Goal: Transaction & Acquisition: Purchase product/service

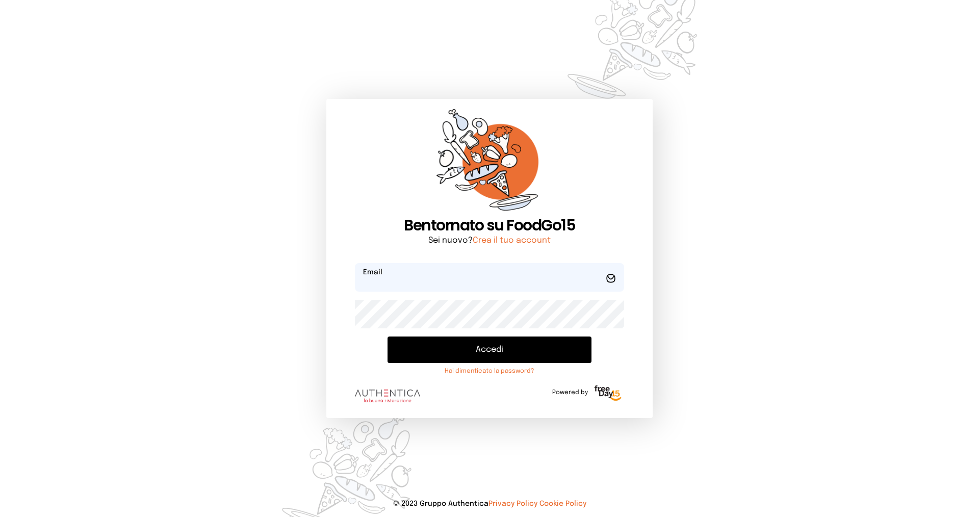
type input "**********"
click at [478, 353] on button "Accedi" at bounding box center [490, 350] width 204 height 27
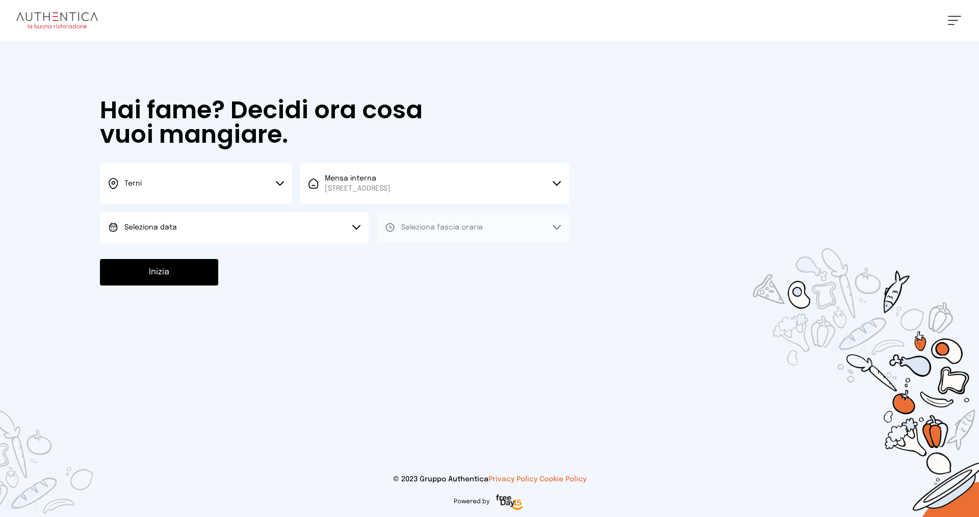
click at [207, 182] on button "Terni" at bounding box center [196, 183] width 192 height 41
click at [210, 215] on li "Terni" at bounding box center [196, 218] width 192 height 28
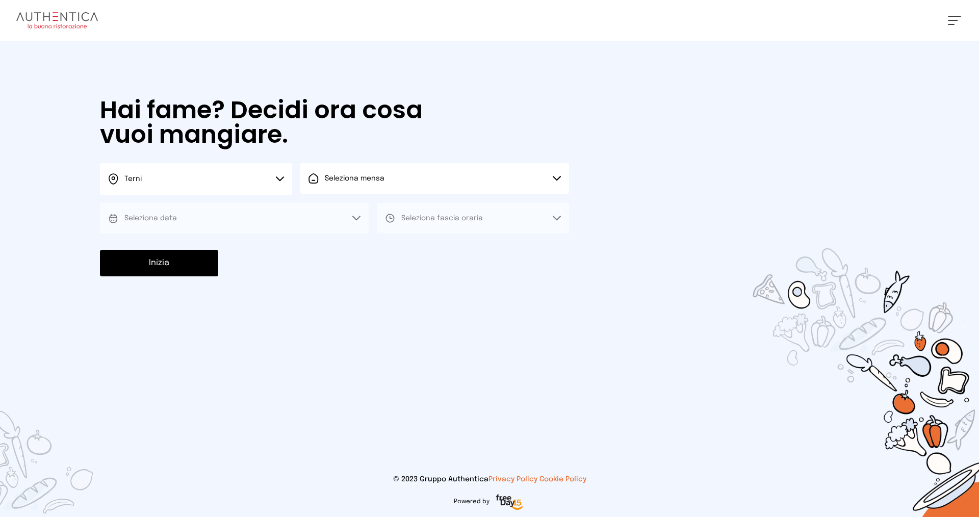
click at [350, 183] on span "Seleziona mensa" at bounding box center [355, 178] width 60 height 10
click at [343, 217] on span "[STREET_ADDRESS]" at bounding box center [358, 217] width 66 height 10
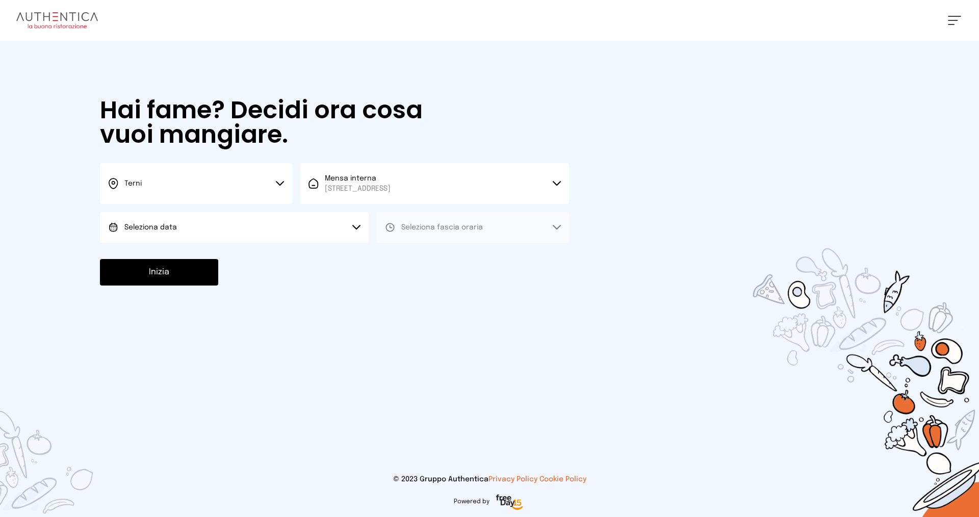
click at [214, 226] on button "Seleziona data" at bounding box center [234, 227] width 269 height 31
click at [230, 257] on li "[DATE], [DATE]" at bounding box center [234, 256] width 269 height 27
click at [452, 231] on span "Seleziona fascia oraria" at bounding box center [442, 227] width 82 height 10
click at [441, 256] on li "Pranzo" at bounding box center [473, 256] width 192 height 27
click at [197, 277] on button "Inizia" at bounding box center [159, 272] width 118 height 27
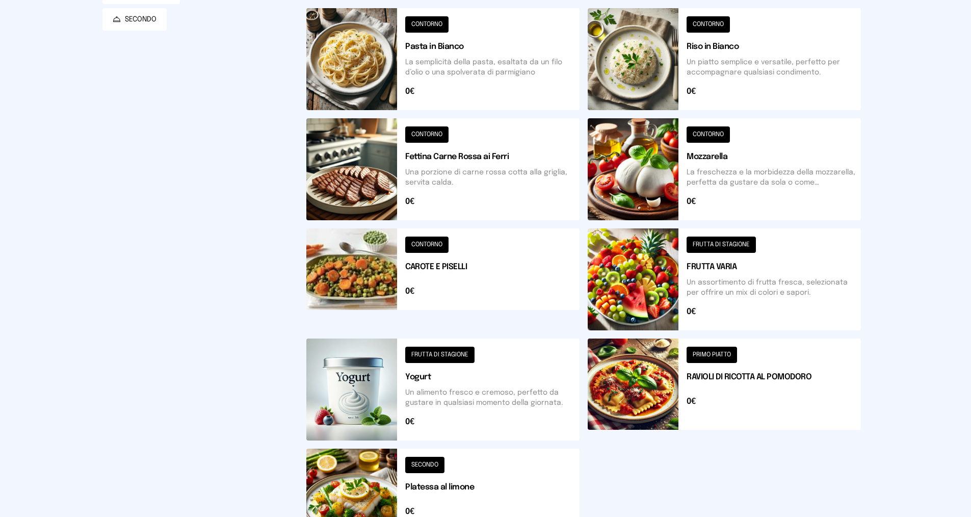
scroll to position [306, 0]
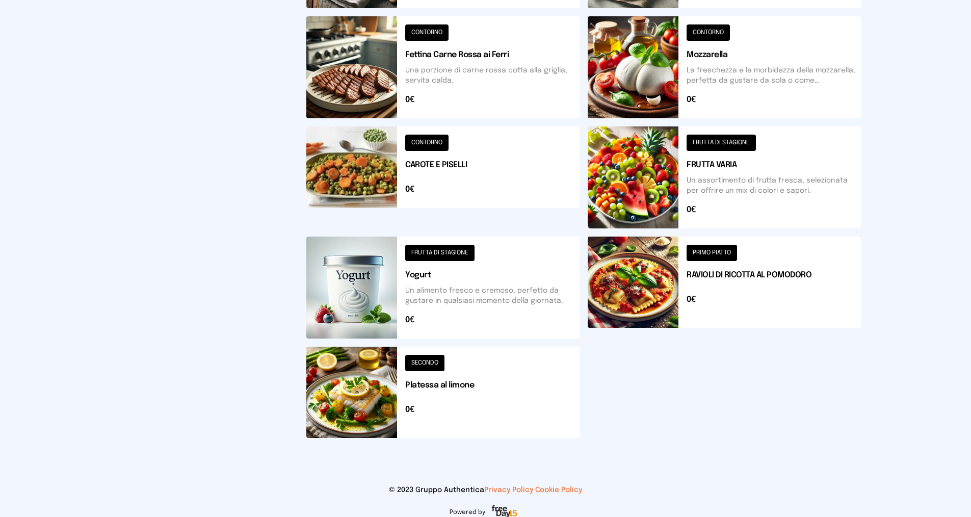
click at [434, 138] on button at bounding box center [442, 177] width 273 height 102
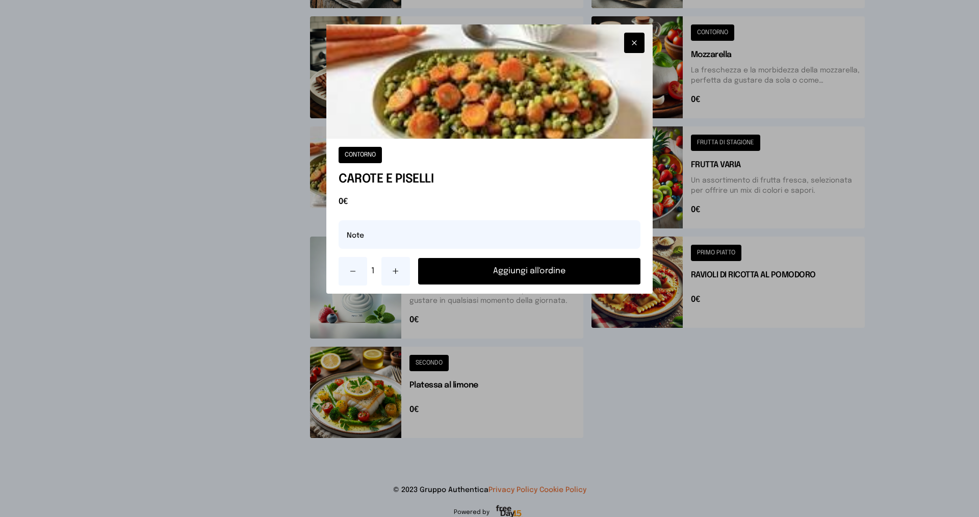
click at [503, 273] on button "Aggiungi all'ordine" at bounding box center [529, 271] width 222 height 27
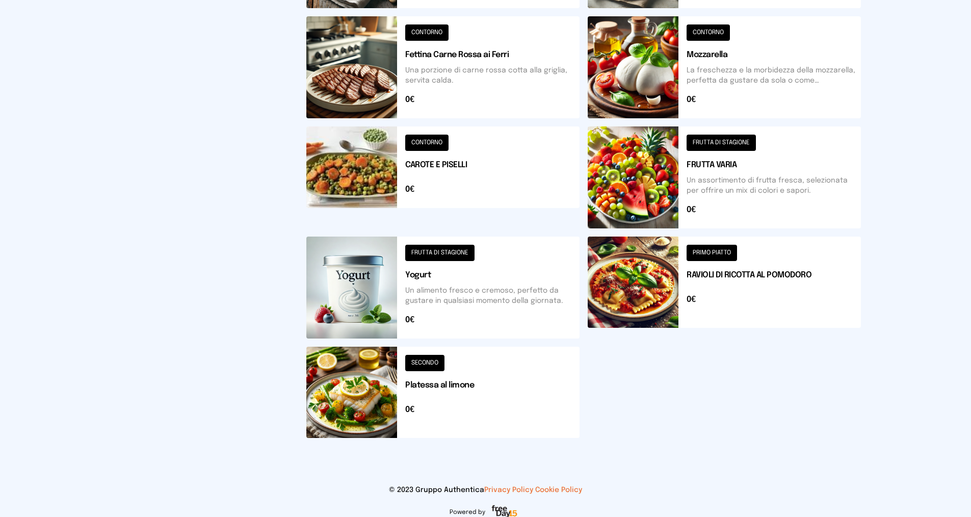
click at [431, 364] on button at bounding box center [442, 392] width 273 height 91
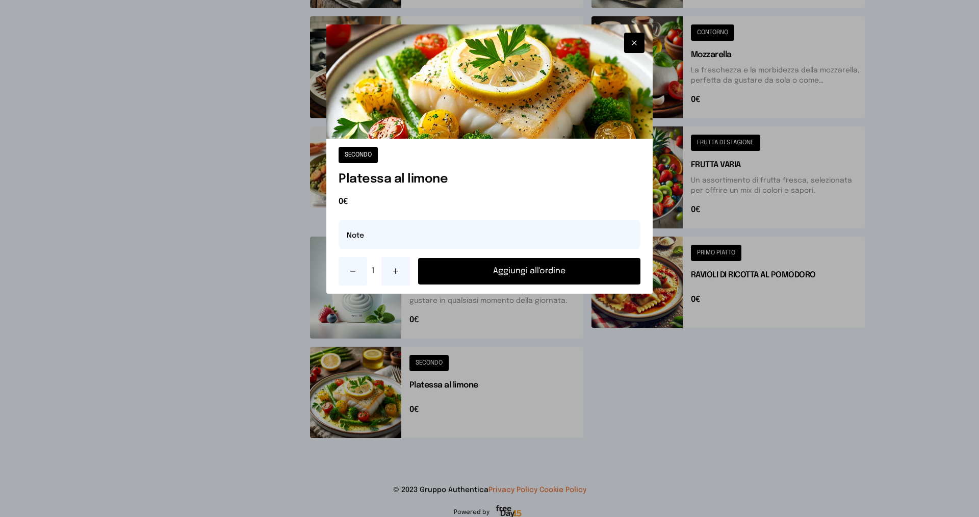
click at [455, 268] on button "Aggiungi all'ordine" at bounding box center [529, 271] width 222 height 27
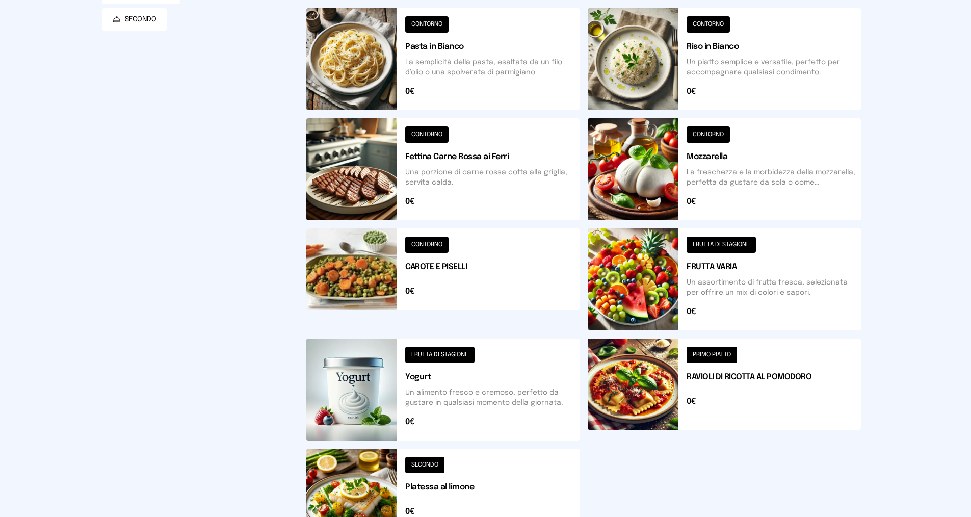
scroll to position [102, 0]
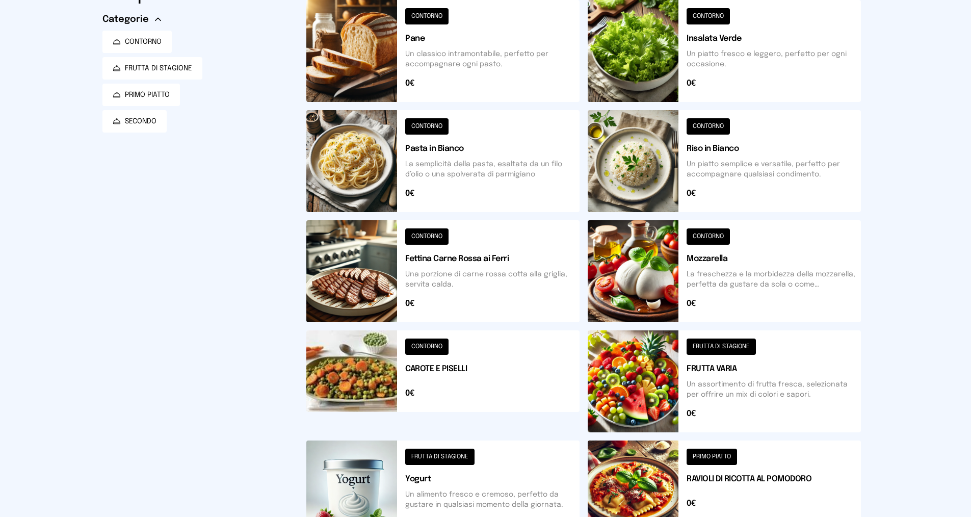
click at [418, 14] on button at bounding box center [442, 51] width 273 height 102
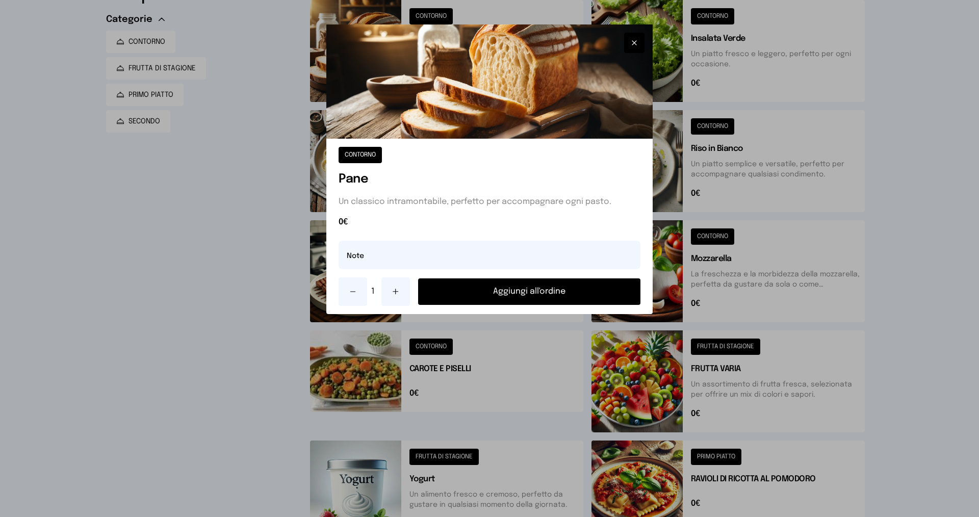
click at [511, 293] on button "Aggiungi all'ordine" at bounding box center [529, 291] width 222 height 27
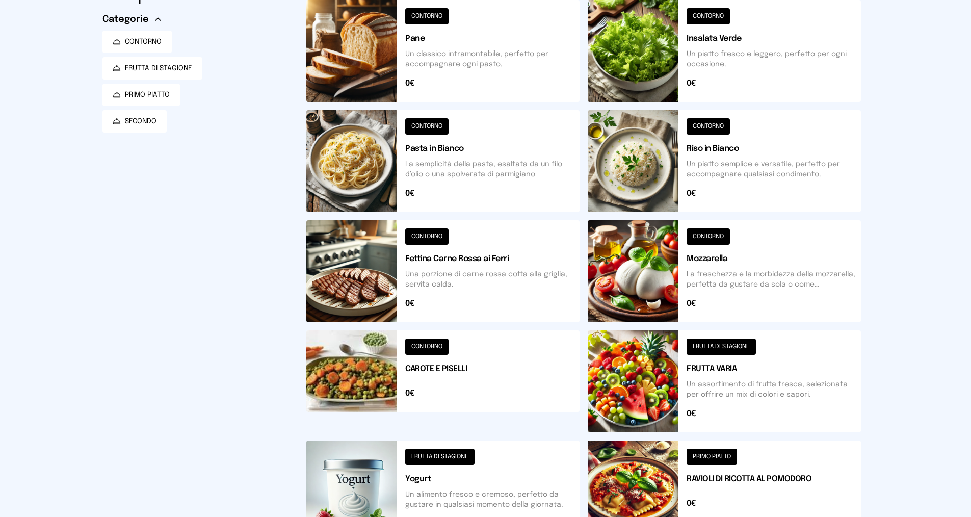
click at [731, 346] on button at bounding box center [724, 381] width 273 height 102
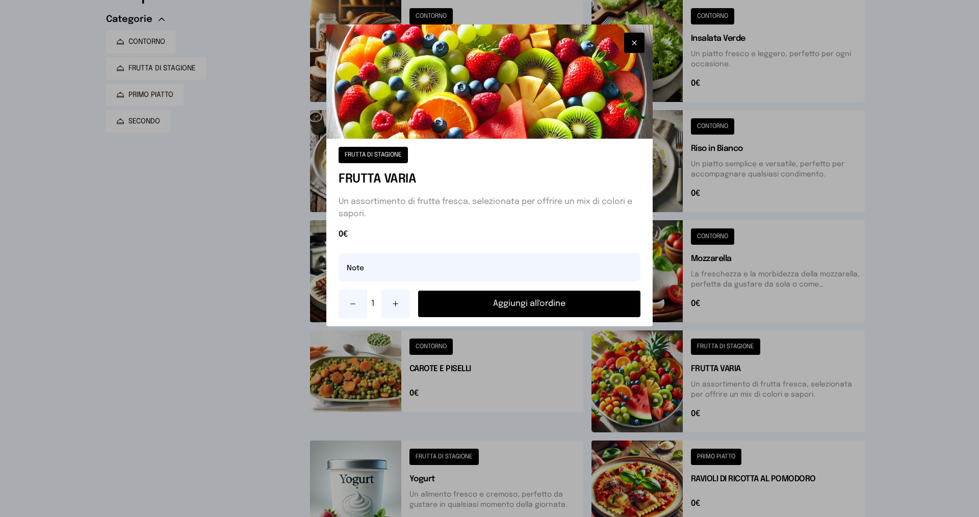
click at [587, 309] on button "Aggiungi all'ordine" at bounding box center [529, 304] width 222 height 27
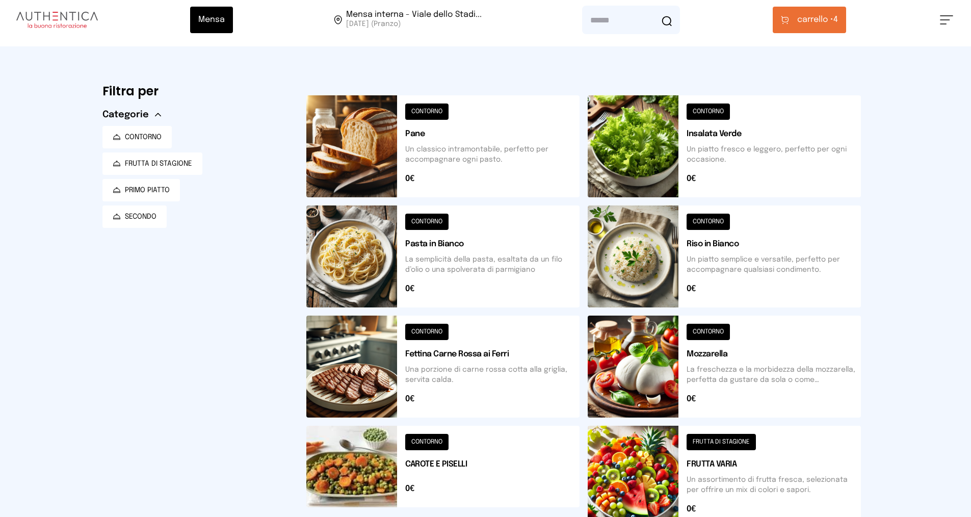
scroll to position [0, 0]
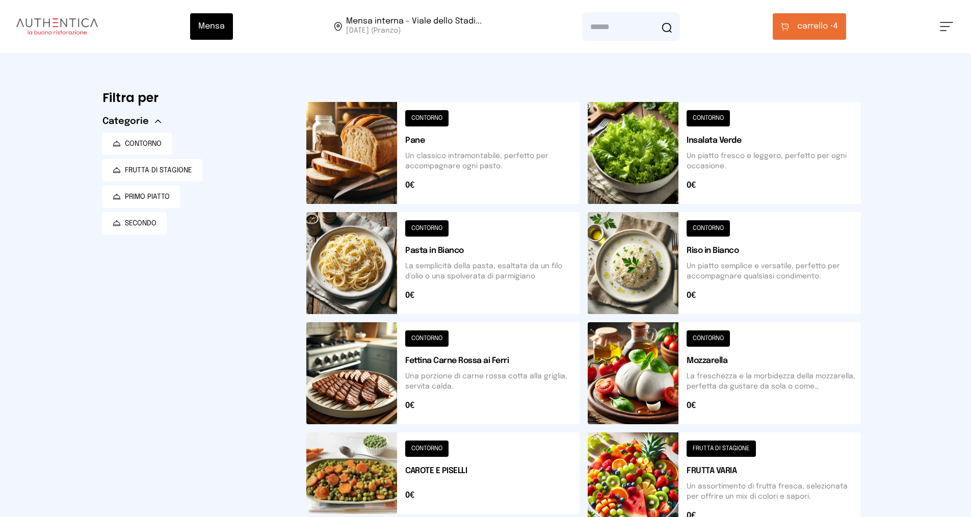
click at [802, 28] on span "carrello •" at bounding box center [816, 26] width 36 height 12
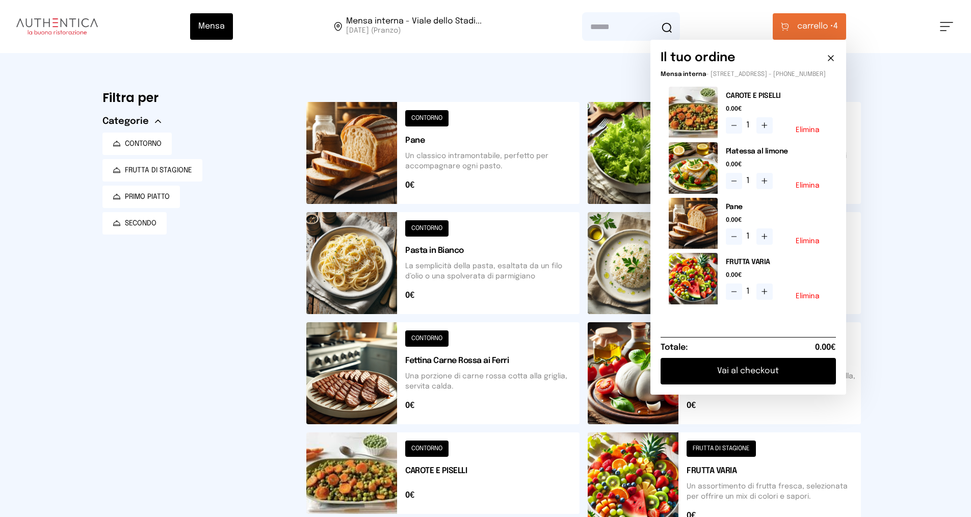
click at [779, 375] on button "Vai al checkout" at bounding box center [748, 371] width 175 height 27
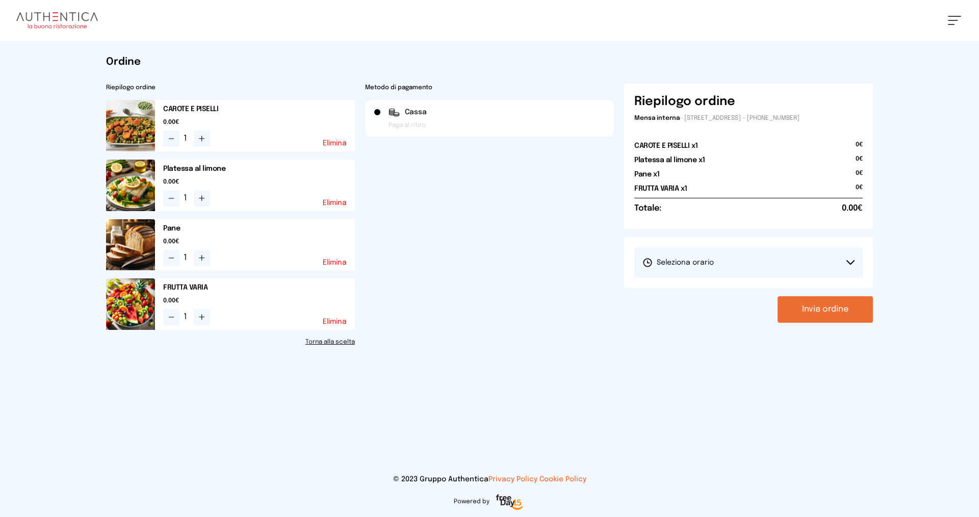
click at [693, 260] on span "Seleziona orario" at bounding box center [678, 263] width 71 height 10
click at [701, 290] on span "1° Turno (13:00 - 15:00)" at bounding box center [681, 291] width 77 height 10
click at [817, 309] on button "Invia ordine" at bounding box center [825, 309] width 95 height 27
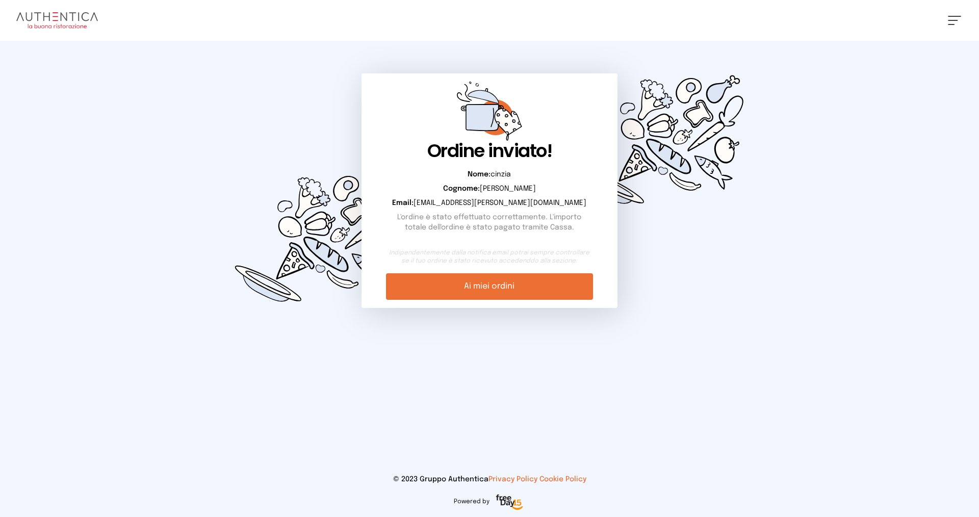
click at [514, 287] on link "Ai miei ordini" at bounding box center [489, 286] width 207 height 27
